Goal: Task Accomplishment & Management: Complete application form

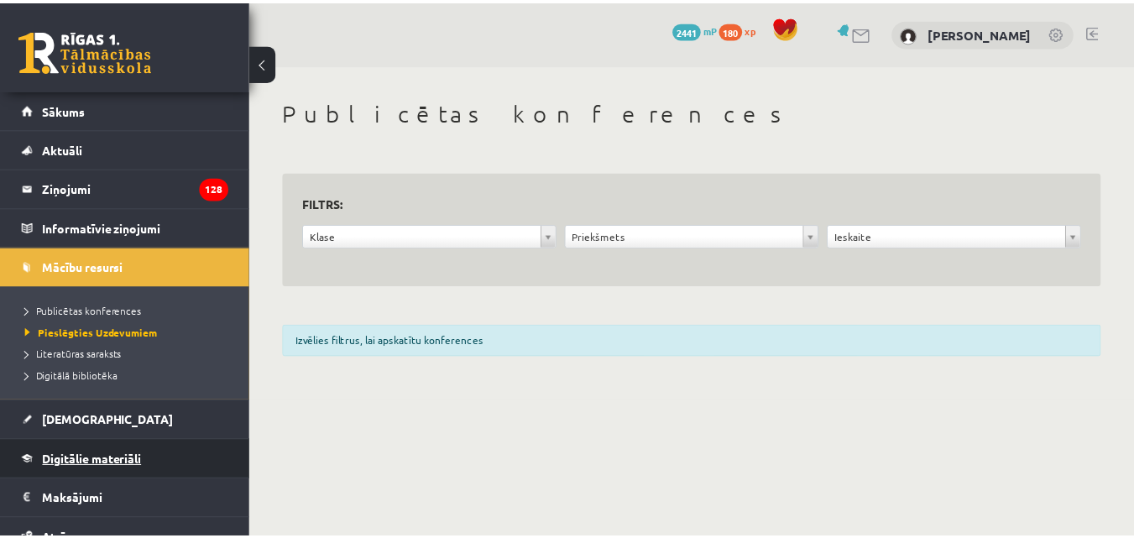
scroll to position [24, 0]
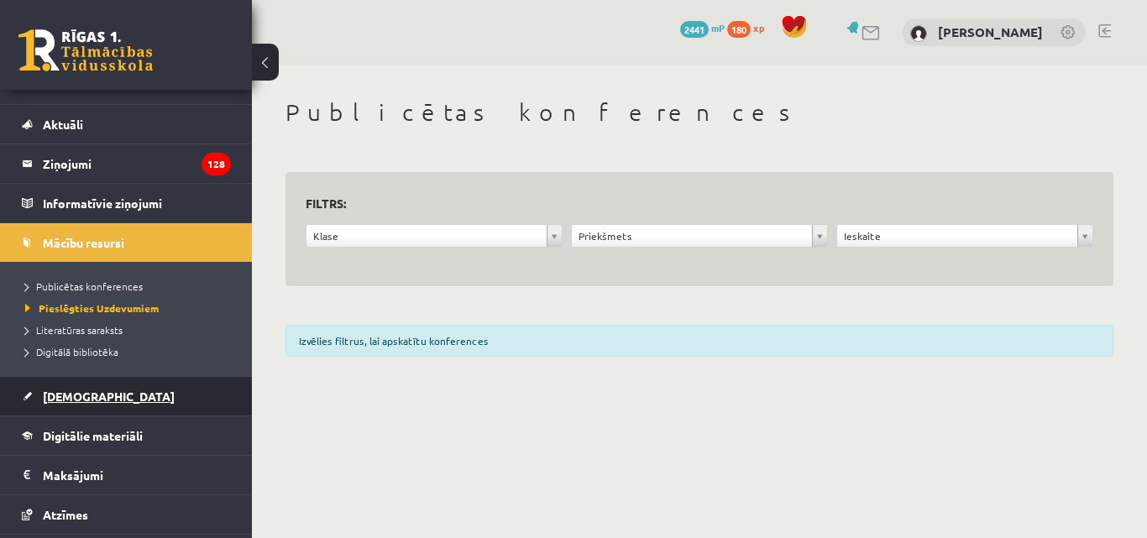
click at [67, 395] on span "[DEMOGRAPHIC_DATA]" at bounding box center [109, 396] width 132 height 15
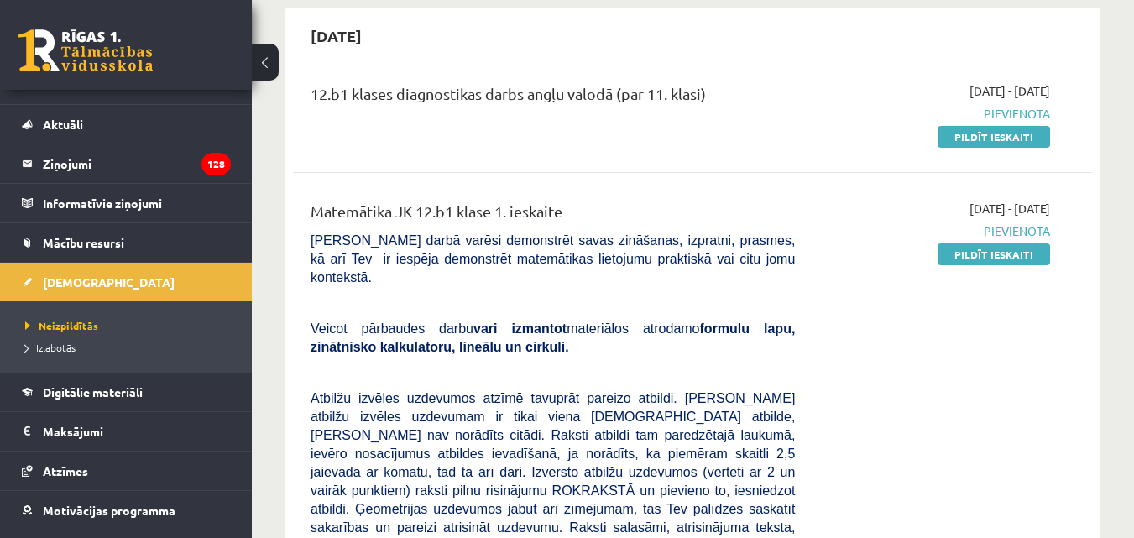
scroll to position [168, 0]
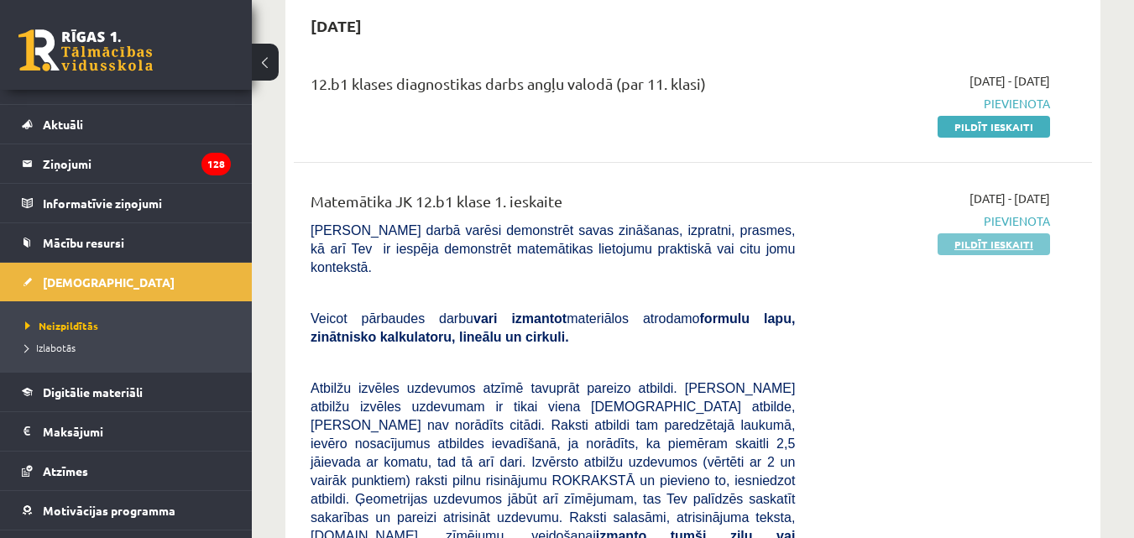
click at [988, 247] on link "Pildīt ieskaiti" at bounding box center [994, 244] width 113 height 22
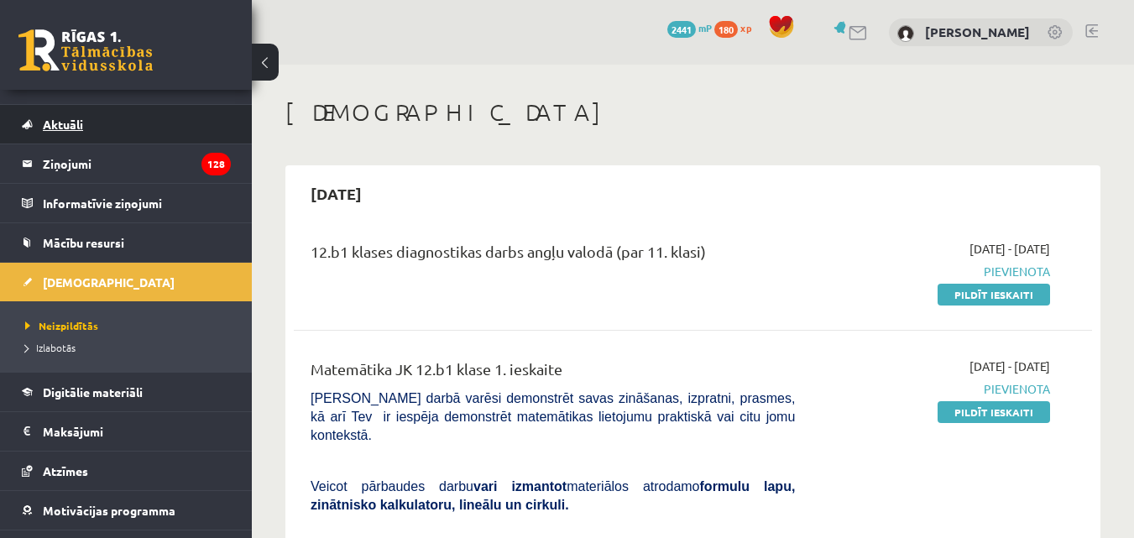
scroll to position [0, 0]
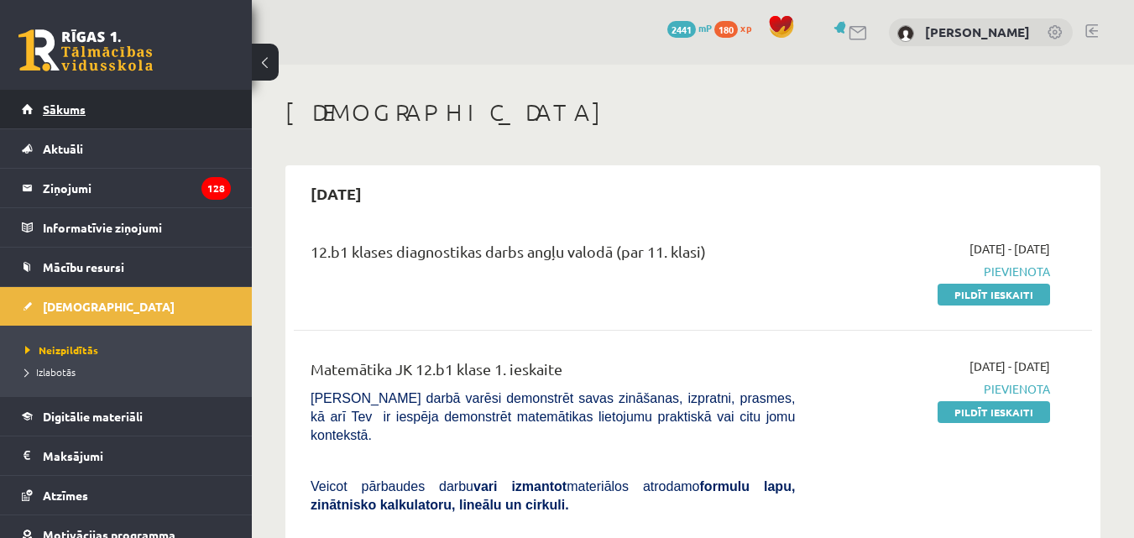
click at [92, 114] on link "Sākums" at bounding box center [126, 109] width 209 height 39
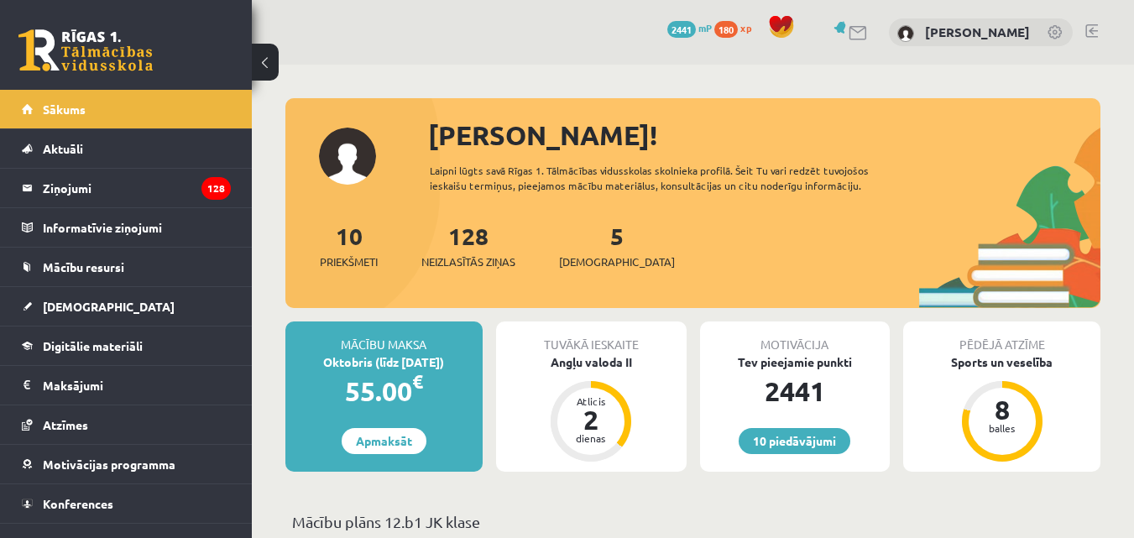
click at [1095, 31] on link at bounding box center [1092, 30] width 13 height 13
